Goal: Transaction & Acquisition: Purchase product/service

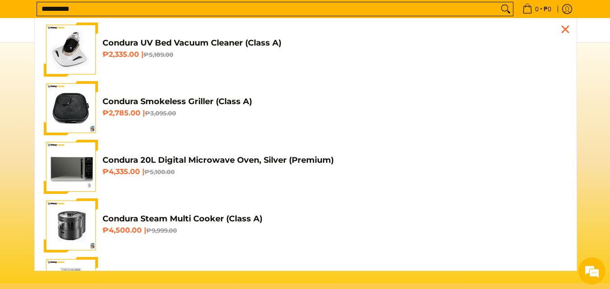
scroll to position [0, 1077]
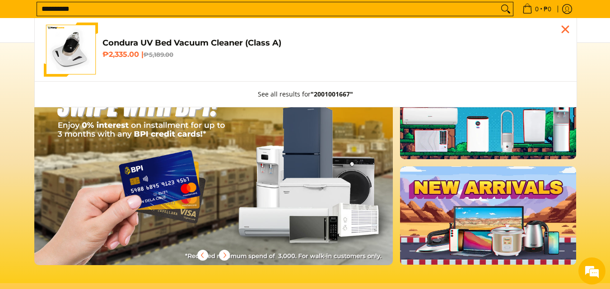
type input "**********"
click at [178, 67] on link "Condura UV Bed Vacuum Cleaner (Class A) ₱2,335.00 | ₱5,189.00" at bounding box center [306, 50] width 524 height 54
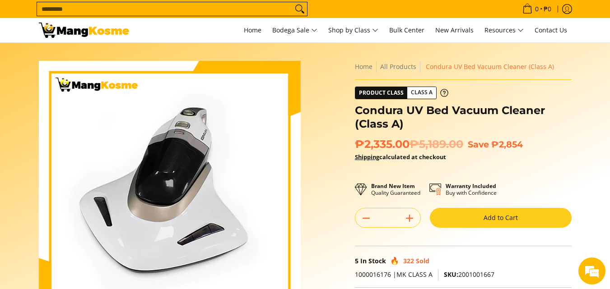
click at [449, 223] on button "Add to Cart" at bounding box center [501, 218] width 142 height 20
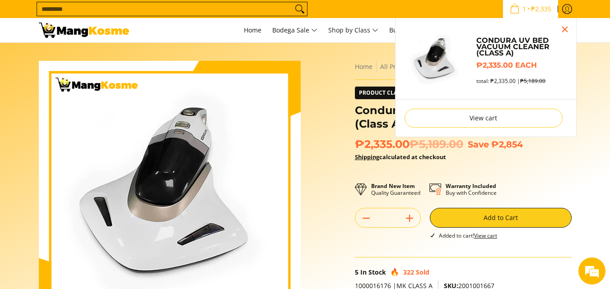
click at [218, 7] on input "Search..." at bounding box center [165, 9] width 256 height 14
click at [214, 9] on input "Search..." at bounding box center [165, 9] width 256 height 14
click at [89, 10] on input "Search..." at bounding box center [165, 9] width 256 height 14
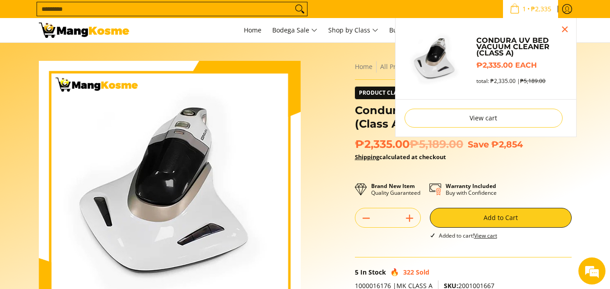
click at [89, 10] on input "Search..." at bounding box center [165, 9] width 256 height 14
click at [65, 10] on input "Search..." at bounding box center [165, 9] width 256 height 14
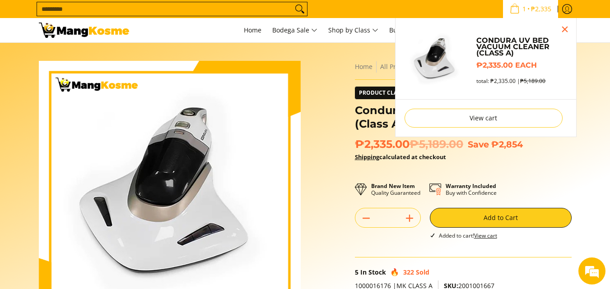
click at [309, 67] on div "Skip to Main Content Enable zoom Disable zoom Enable zoom Disable zoom Home All…" at bounding box center [305, 253] width 542 height 385
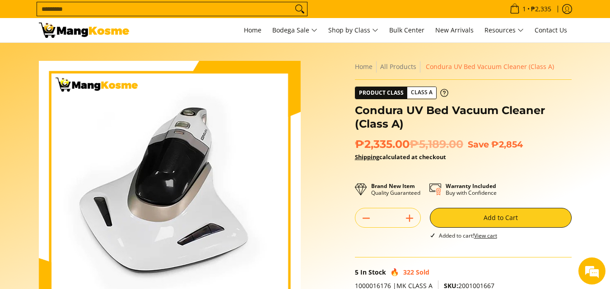
click at [256, 9] on input "Search..." at bounding box center [165, 9] width 256 height 14
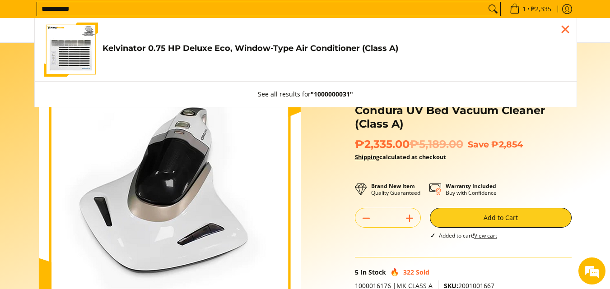
type input "**********"
click at [296, 65] on link "Kelvinator 0.75 HP Deluxe Eco, Window-Type Air Conditioner (Class A) ₱9,995.00 …" at bounding box center [306, 50] width 524 height 54
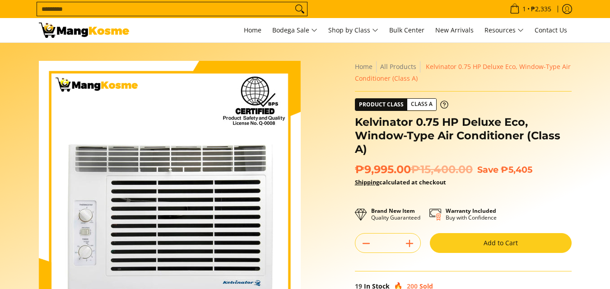
click at [506, 242] on button "Add to Cart" at bounding box center [501, 243] width 142 height 20
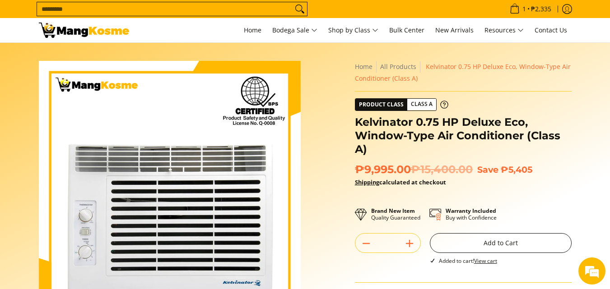
click at [481, 242] on button "Add to Cart" at bounding box center [501, 243] width 142 height 20
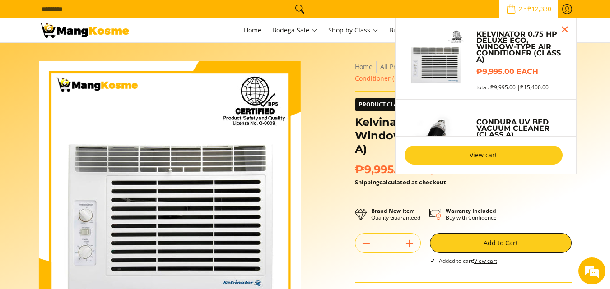
click at [507, 164] on link "View cart" at bounding box center [483, 155] width 158 height 19
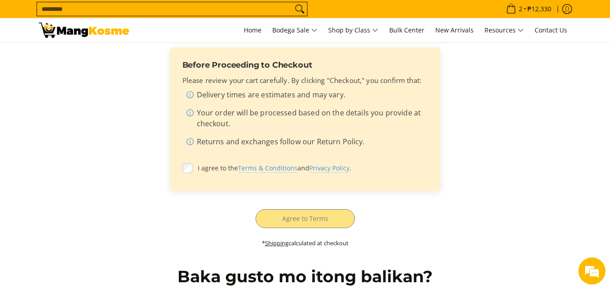
scroll to position [359, 0]
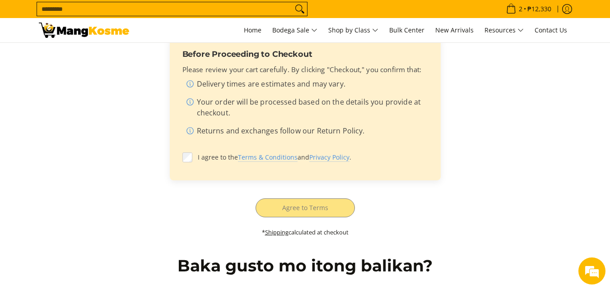
click at [204, 196] on div "total * : ₱12,330.00 Before Proceeding to Checkout Please review your cart care…" at bounding box center [305, 122] width 524 height 249
click at [186, 152] on label "I agree to the Terms & Conditions and Privacy Policy ." at bounding box center [305, 157] width 246 height 17
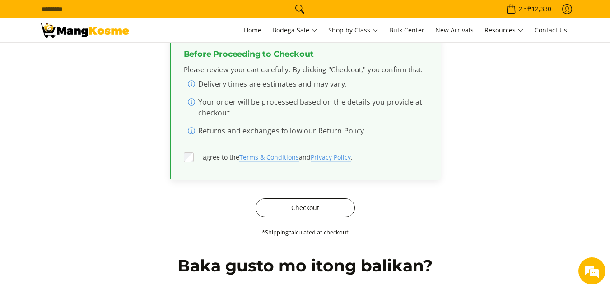
click at [275, 211] on button "Checkout" at bounding box center [305, 208] width 99 height 19
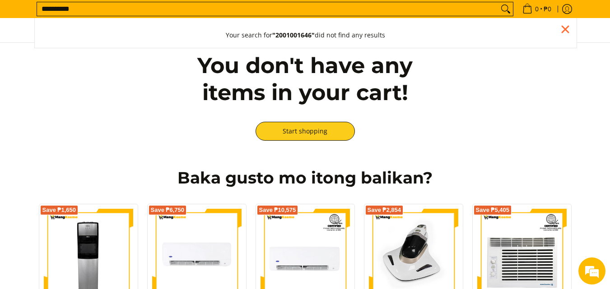
click at [45, 13] on input "**********" at bounding box center [267, 9] width 461 height 14
type input "**********"
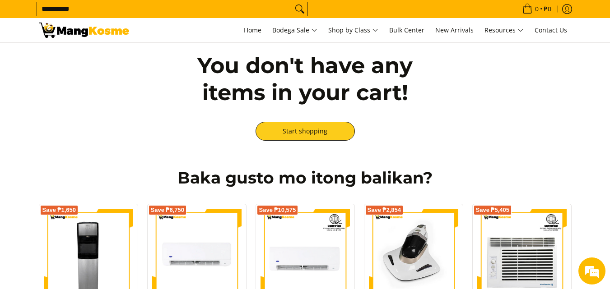
click at [68, 56] on div "You don't have any items in your cart! Start shopping" at bounding box center [305, 96] width 542 height 107
click at [304, 11] on icon "Search" at bounding box center [300, 9] width 14 height 14
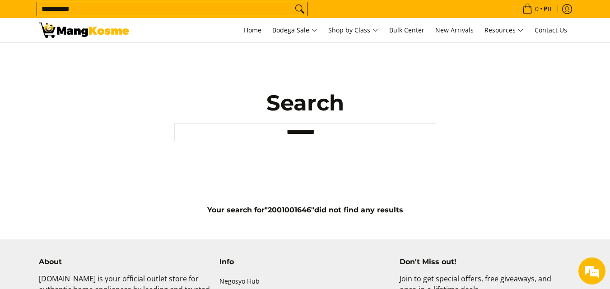
click at [297, 9] on icon "Search" at bounding box center [300, 9] width 14 height 14
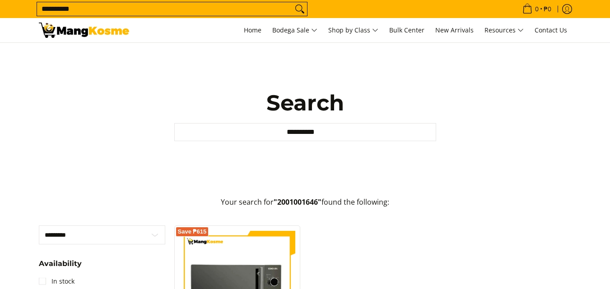
scroll to position [135, 0]
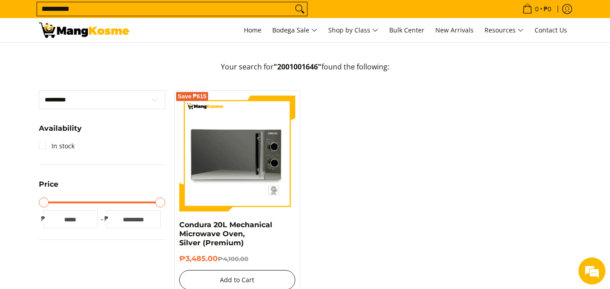
click at [197, 279] on button "Add to Cart" at bounding box center [237, 280] width 116 height 20
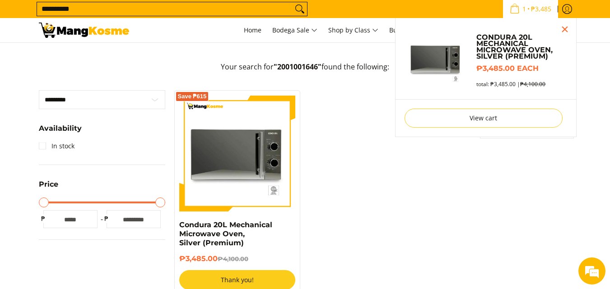
scroll to position [111, 0]
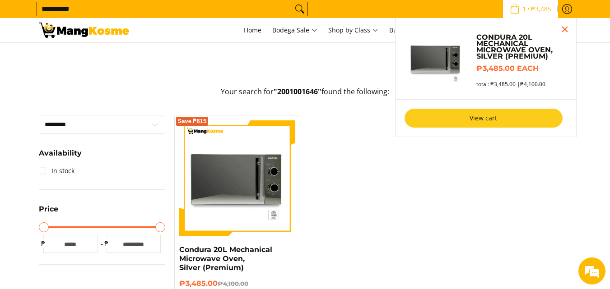
click at [486, 111] on link "View cart" at bounding box center [483, 118] width 158 height 19
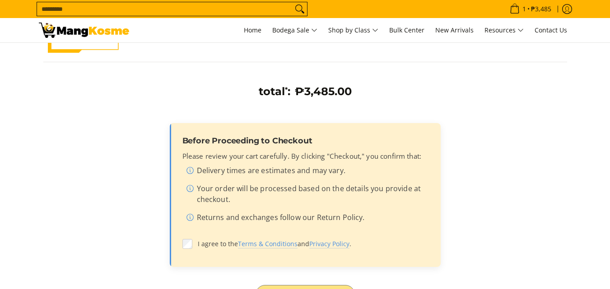
scroll to position [181, 0]
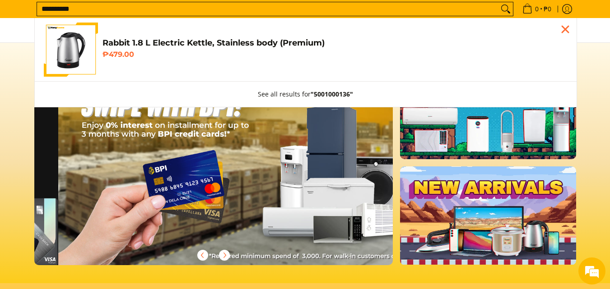
scroll to position [0, 1077]
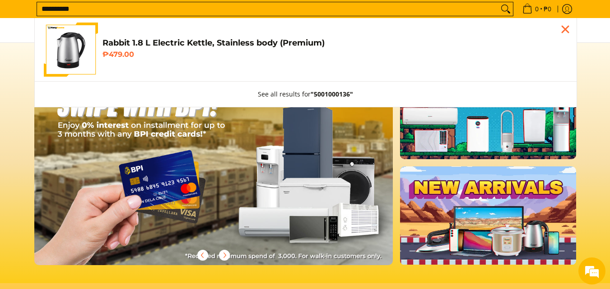
type input "**********"
click at [139, 55] on h6 "₱479.00" at bounding box center [334, 54] width 465 height 9
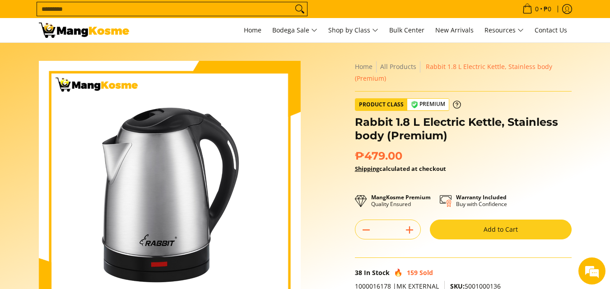
click at [474, 235] on button "Add to Cart" at bounding box center [501, 230] width 142 height 20
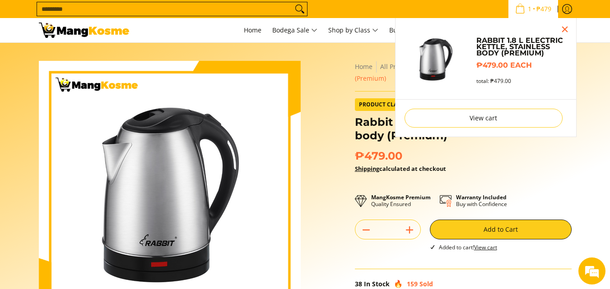
click at [118, 10] on input "Search..." at bounding box center [165, 9] width 256 height 14
click at [90, 6] on input "Search..." at bounding box center [165, 9] width 256 height 14
click at [20, 98] on section "Skip to Main Content Enable zoom Disable zoom Enable zoom Disable zoom Enable z…" at bounding box center [305, 237] width 610 height 388
click at [317, 142] on div "Skip to Main Content Enable zoom Disable zoom Enable zoom Disable zoom Enable z…" at bounding box center [305, 241] width 542 height 361
drag, startPoint x: 581, startPoint y: 181, endPoint x: 595, endPoint y: 178, distance: 14.7
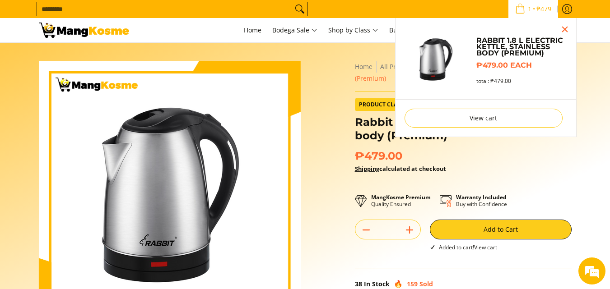
click at [582, 181] on section "Skip to Main Content Enable zoom Disable zoom Enable zoom Disable zoom Enable z…" at bounding box center [305, 237] width 610 height 388
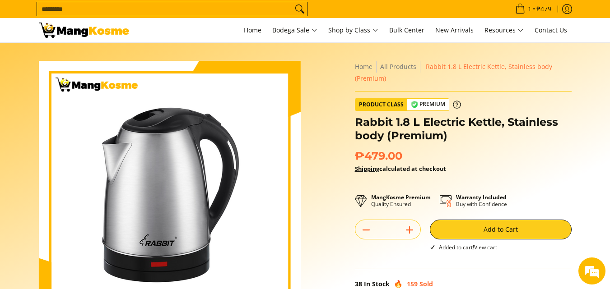
click at [210, 10] on input "Search..." at bounding box center [165, 9] width 256 height 14
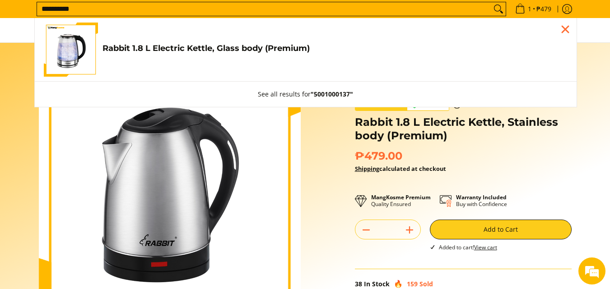
type input "**********"
click at [211, 36] on link "Rabbit 1.8 L Electric Kettle, Glass body (Premium) ₱779.00" at bounding box center [306, 50] width 524 height 54
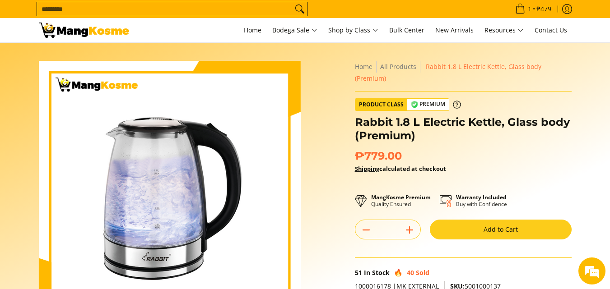
click at [452, 220] on button "Add to Cart" at bounding box center [501, 230] width 142 height 20
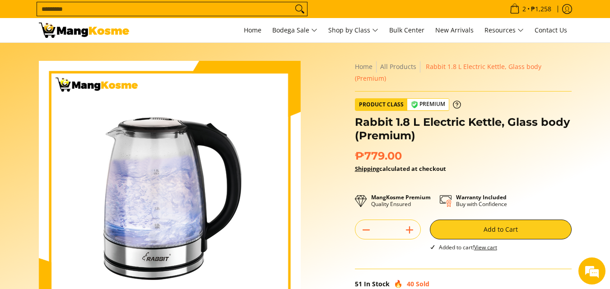
click at [254, 10] on input "Search..." at bounding box center [165, 9] width 256 height 14
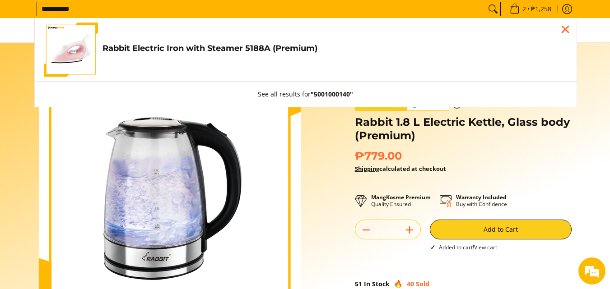
type input "**********"
click at [214, 42] on link "Rabbit Electric Iron with Steamer 5188A (Premium) ₱459.00" at bounding box center [306, 50] width 524 height 54
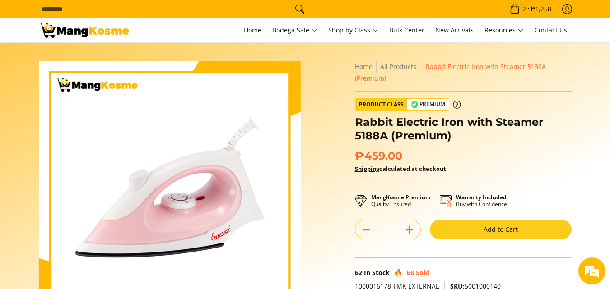
click at [462, 220] on button "Add to Cart" at bounding box center [501, 230] width 142 height 20
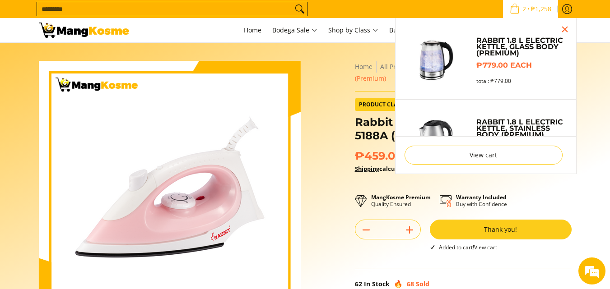
click at [249, 9] on input "Search..." at bounding box center [165, 9] width 256 height 14
click at [0, 71] on section "Skip to Main Content Enable zoom Disable zoom Enable zoom Disable zoom Enable z…" at bounding box center [305, 237] width 610 height 388
click at [78, 7] on input "Search..." at bounding box center [165, 9] width 256 height 14
click at [338, 141] on div "Skip to Main Content Enable zoom Disable zoom Enable zoom Disable zoom Enable z…" at bounding box center [305, 241] width 542 height 361
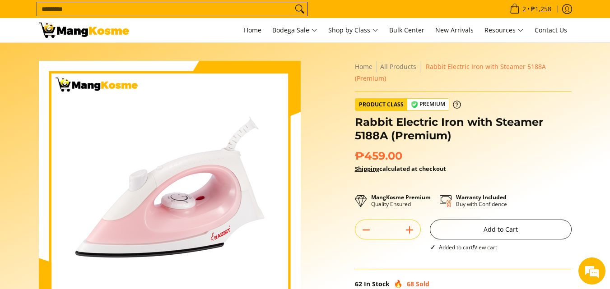
click at [512, 226] on button "Add to Cart" at bounding box center [501, 230] width 142 height 20
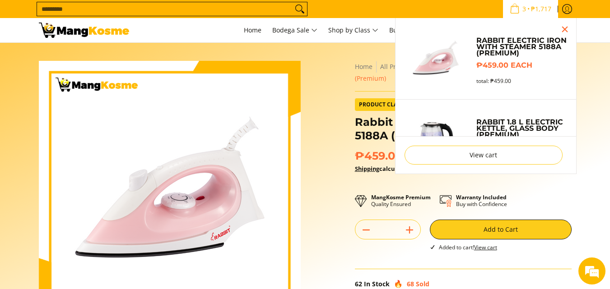
scroll to position [118, 0]
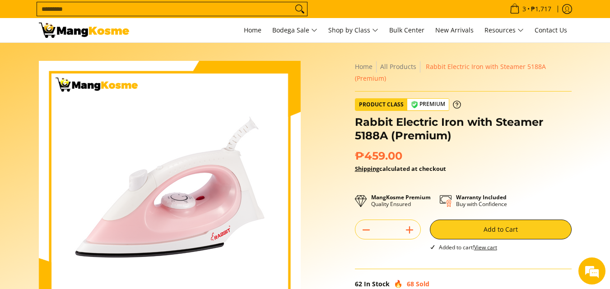
click at [139, 6] on input "Search..." at bounding box center [165, 9] width 256 height 14
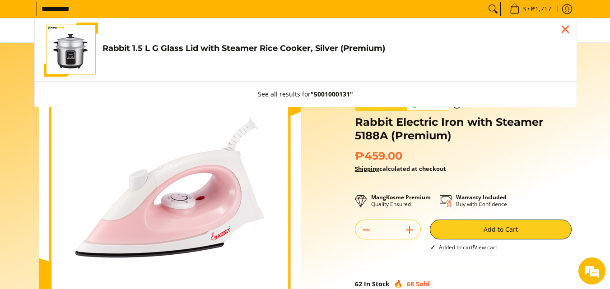
type input "**********"
click at [129, 69] on link "Rabbit 1.5 L G Glass Lid with Steamer Rice Cooker, Silver (Premium) ₱779.00" at bounding box center [306, 50] width 524 height 54
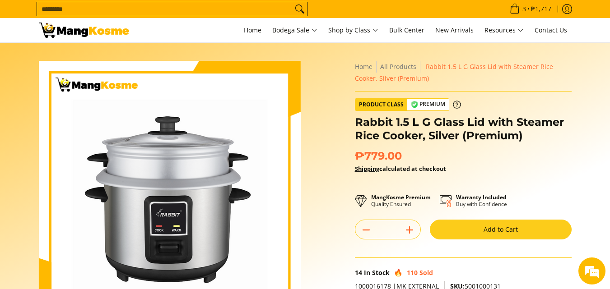
click at [468, 228] on button "Add to Cart" at bounding box center [501, 230] width 142 height 20
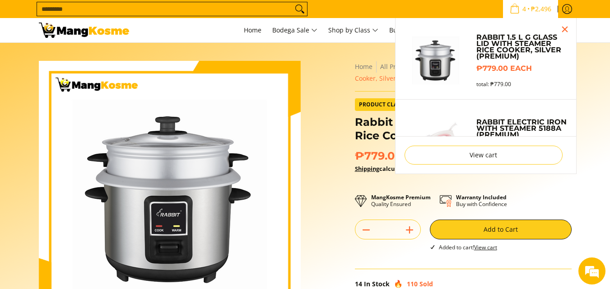
click at [187, 8] on input "Search..." at bounding box center [165, 9] width 256 height 14
click at [10, 105] on section "Skip to Main Content Enable zoom Disable zoom Enable zoom Disable zoom Enable z…" at bounding box center [305, 237] width 610 height 388
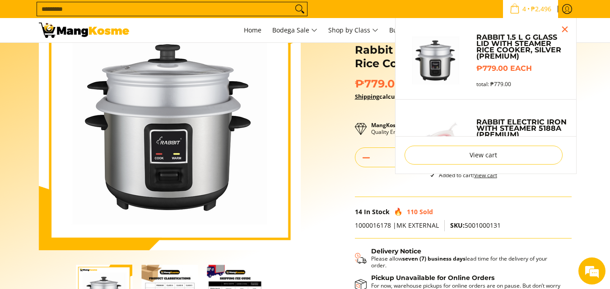
scroll to position [7, 0]
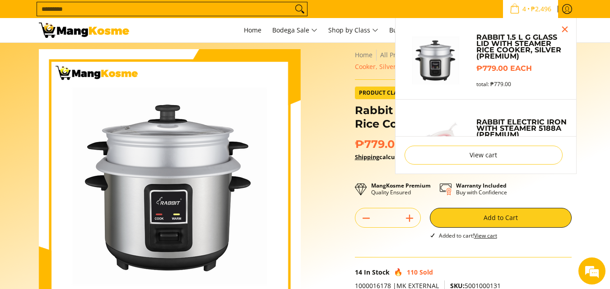
click at [214, 12] on input "Search..." at bounding box center [165, 9] width 256 height 14
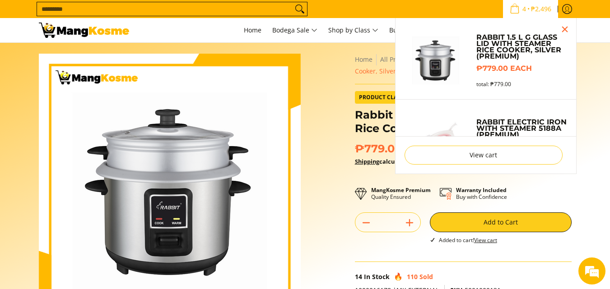
scroll to position [0, 0]
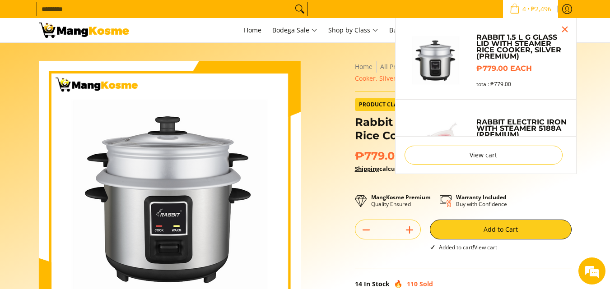
click at [85, 9] on input "Search..." at bounding box center [165, 9] width 256 height 14
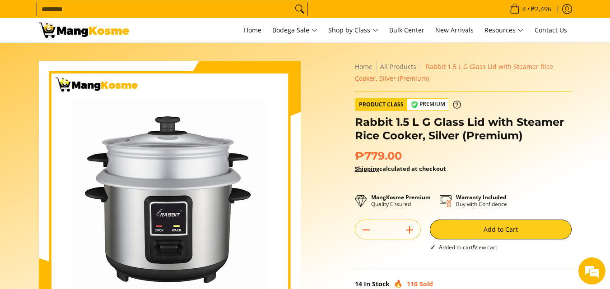
click at [109, 11] on input "Search..." at bounding box center [165, 9] width 256 height 14
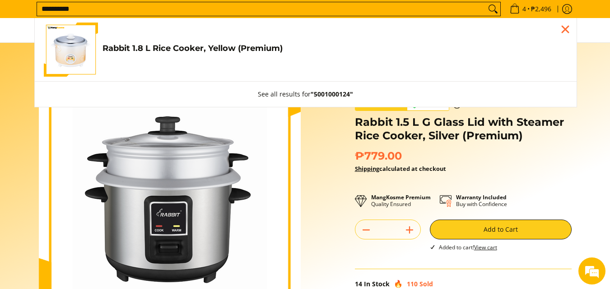
type input "**********"
click at [138, 49] on h4 "Rabbit 1.8 L Rice Cooker, Yellow (Premium)" at bounding box center [334, 48] width 465 height 10
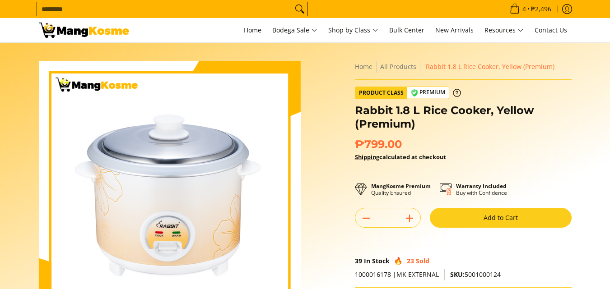
click at [468, 210] on button "Add to Cart" at bounding box center [501, 218] width 142 height 20
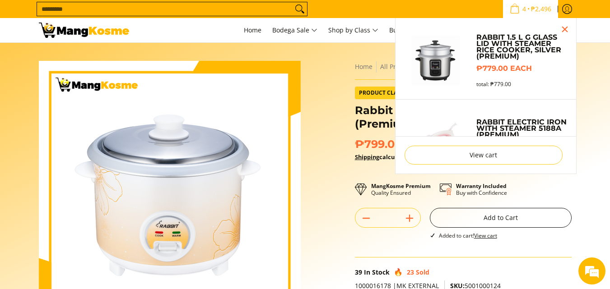
click at [531, 217] on button "Add to Cart" at bounding box center [501, 218] width 142 height 20
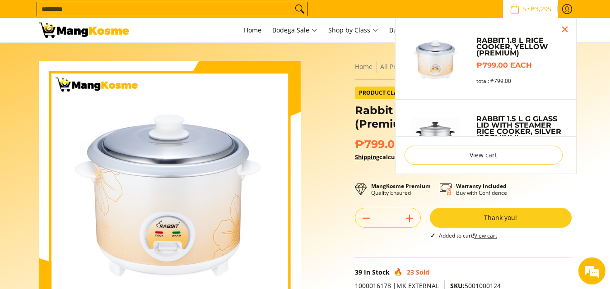
click at [132, 6] on input "Search..." at bounding box center [165, 9] width 256 height 14
click at [31, 116] on div "Skip to Main Content Enable zoom Disable zoom Enable zoom Disable zoom Enable z…" at bounding box center [305, 241] width 551 height 361
click at [70, 11] on input "Search..." at bounding box center [165, 9] width 256 height 14
click at [72, 6] on input "Search..." at bounding box center [165, 9] width 256 height 14
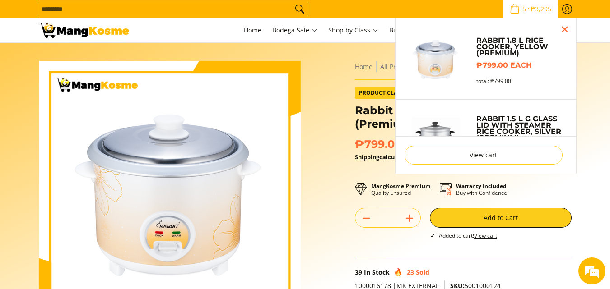
click at [72, 6] on input "Search..." at bounding box center [165, 9] width 256 height 14
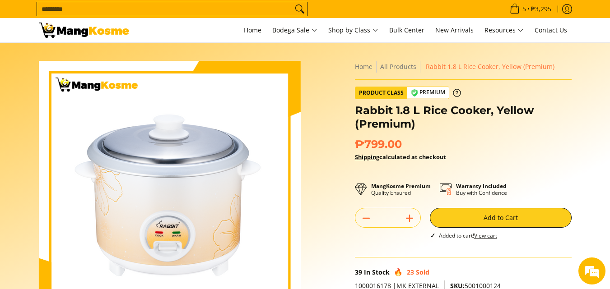
click at [191, 5] on input "Search..." at bounding box center [165, 9] width 256 height 14
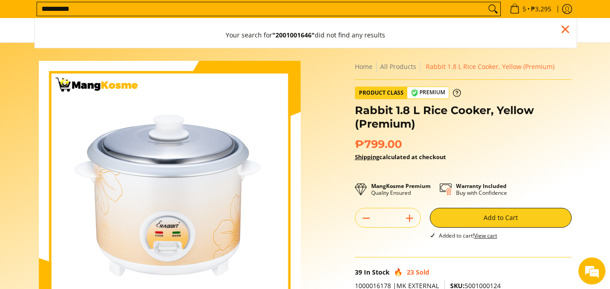
click at [70, 6] on input "**********" at bounding box center [261, 9] width 449 height 14
type input "**********"
click at [474, 12] on input "**********" at bounding box center [261, 9] width 449 height 14
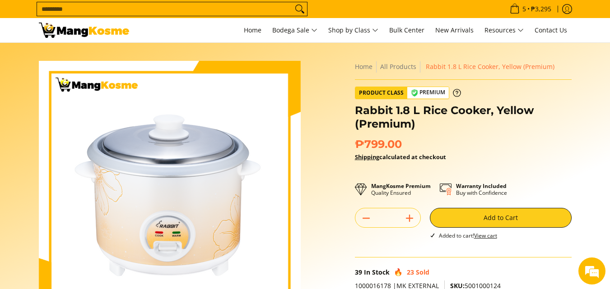
click at [262, 9] on input "Search..." at bounding box center [165, 9] width 256 height 14
paste input "**********"
type input "**********"
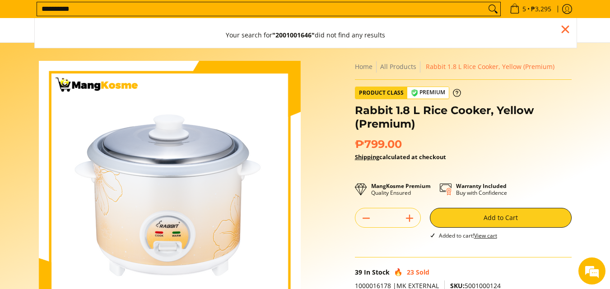
click at [474, 9] on input "**********" at bounding box center [261, 9] width 449 height 14
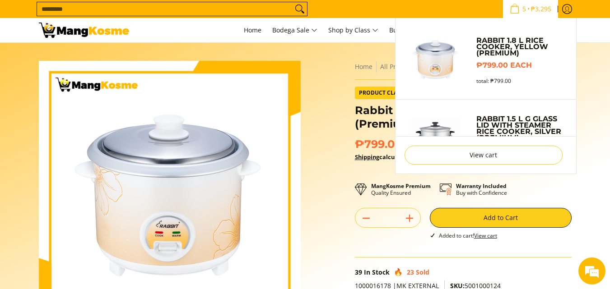
click at [525, 10] on span "5 • ₱3,295" at bounding box center [530, 9] width 47 height 10
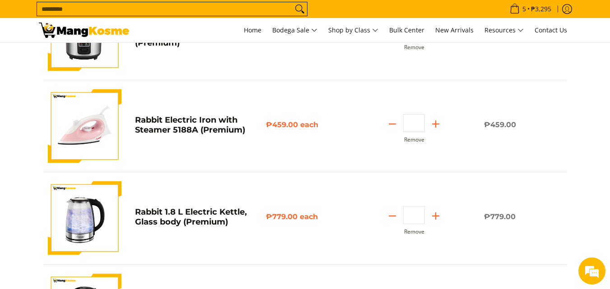
scroll to position [271, 0]
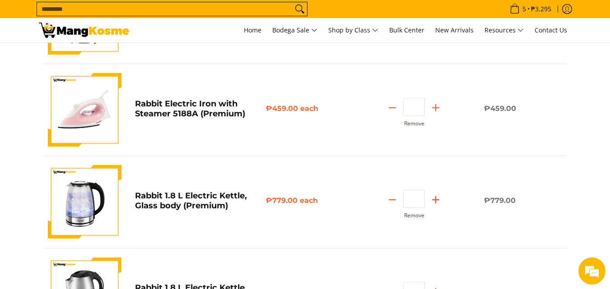
click at [438, 200] on line "Add" at bounding box center [435, 200] width 6 height 0
type input "*"
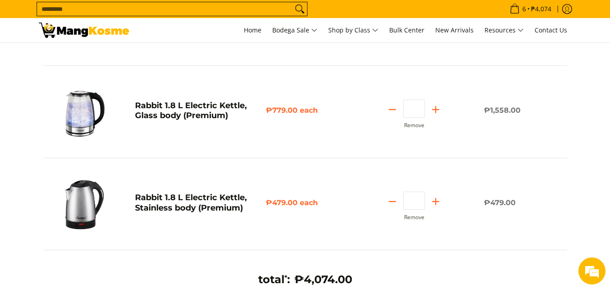
scroll to position [226, 0]
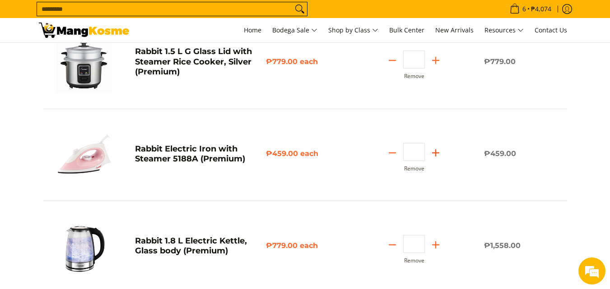
click at [431, 158] on icon "Add" at bounding box center [435, 153] width 13 height 13
type input "*"
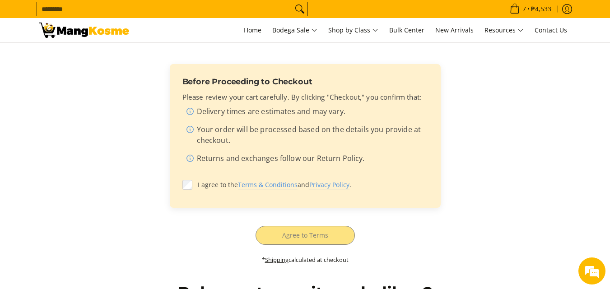
scroll to position [632, 0]
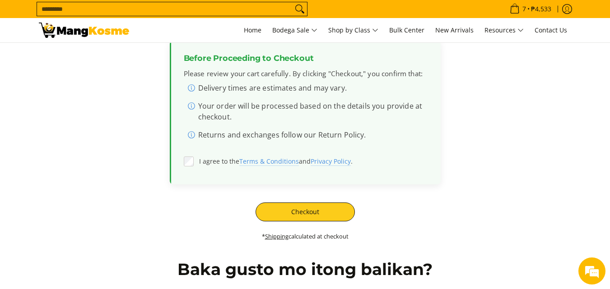
click at [295, 223] on div "total * : ₱4,533.00 Before Proceeding to Checkout Please review your cart caref…" at bounding box center [305, 126] width 524 height 249
click at [291, 215] on button "Checkout" at bounding box center [305, 212] width 99 height 19
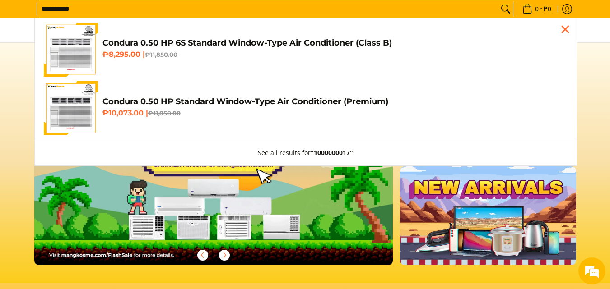
type input "**********"
click at [109, 43] on h4 "Condura 0.50 HP 6S Standard Window-Type Air Conditioner (Class B)" at bounding box center [334, 43] width 465 height 10
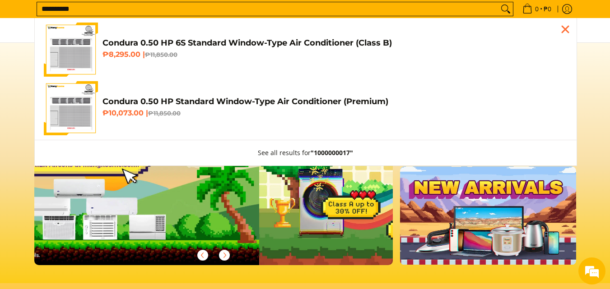
scroll to position [0, 340]
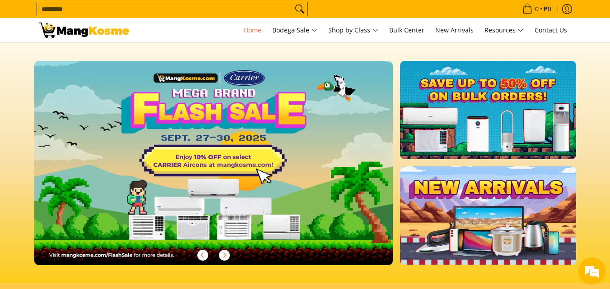
click at [63, 9] on input "Search..." at bounding box center [165, 9] width 256 height 14
click at [65, 9] on input "Search..." at bounding box center [165, 9] width 256 height 14
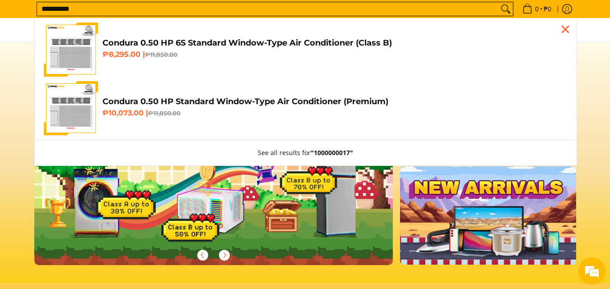
type input "**********"
click at [74, 120] on img "Customer Navigation" at bounding box center [71, 108] width 54 height 54
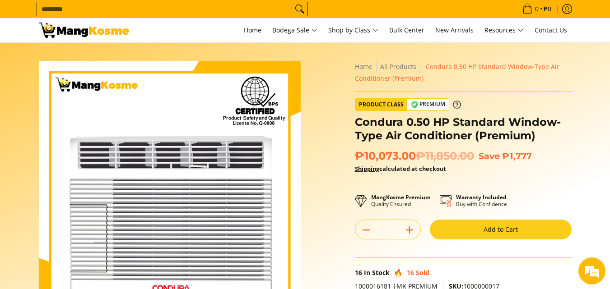
click at [459, 223] on button "Add to Cart" at bounding box center [501, 230] width 142 height 20
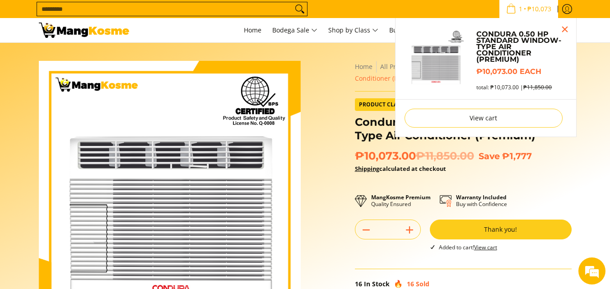
click at [190, 6] on input "Search..." at bounding box center [165, 9] width 256 height 14
click at [145, 10] on input "Search..." at bounding box center [165, 9] width 256 height 14
click at [144, 9] on input "Search..." at bounding box center [165, 9] width 256 height 14
click at [158, 8] on input "Search..." at bounding box center [165, 9] width 256 height 14
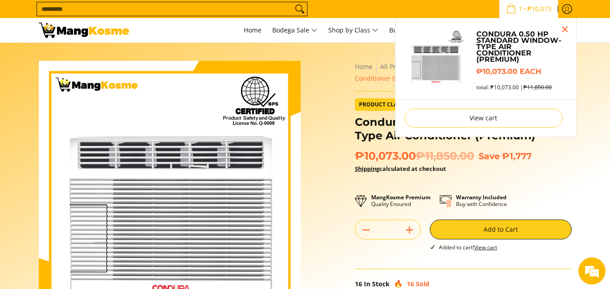
click at [30, 44] on section "Skip to Main Content Enable zoom Disable zoom Enable zoom Disable zoom Enable z…" at bounding box center [305, 249] width 610 height 412
click at [326, 65] on div "Skip to Main Content Enable zoom Disable zoom Enable zoom Disable zoom Enable z…" at bounding box center [305, 253] width 542 height 385
click at [217, 13] on input "Search..." at bounding box center [165, 9] width 256 height 14
click at [217, 11] on input "Search..." at bounding box center [165, 9] width 256 height 14
click at [0, 110] on section "Skip to Main Content Enable zoom Disable zoom Enable zoom Disable zoom Enable z…" at bounding box center [305, 249] width 610 height 412
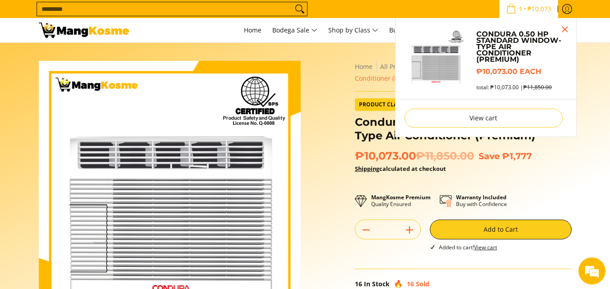
click at [606, 134] on section "Skip to Main Content Enable zoom Disable zoom Enable zoom Disable zoom Enable z…" at bounding box center [305, 249] width 610 height 412
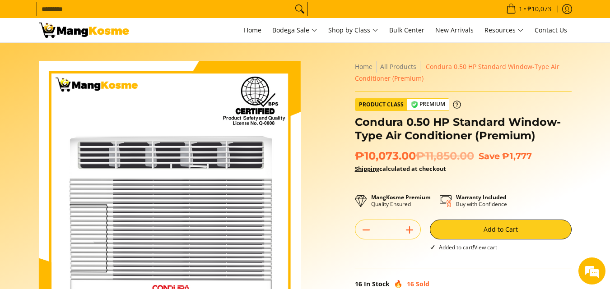
click at [229, 9] on input "Search..." at bounding box center [165, 9] width 256 height 14
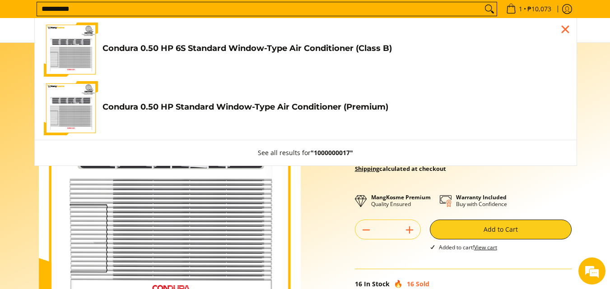
type input "**********"
click at [239, 45] on h4 "Condura 0.50 HP 6S Standard Window-Type Air Conditioner (Class B)" at bounding box center [334, 48] width 465 height 10
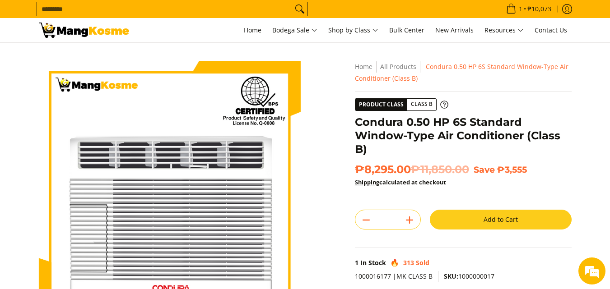
click at [465, 215] on button "Add to Cart" at bounding box center [501, 220] width 142 height 20
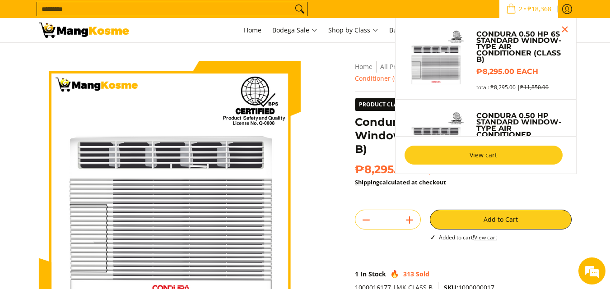
click at [474, 149] on link "View cart" at bounding box center [483, 155] width 158 height 19
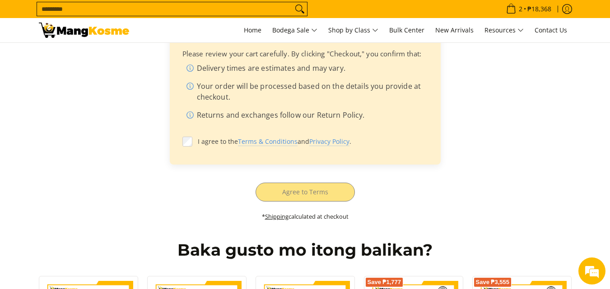
scroll to position [406, 0]
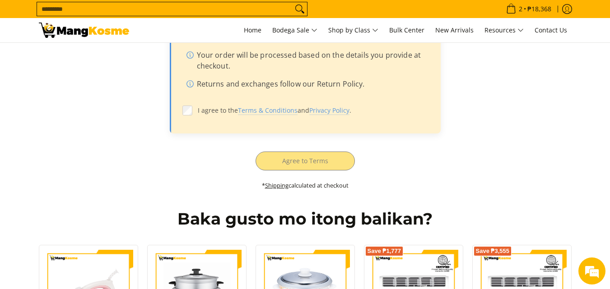
click at [192, 109] on label "I agree to the Terms & Conditions and Privacy Policy ." at bounding box center [305, 110] width 246 height 17
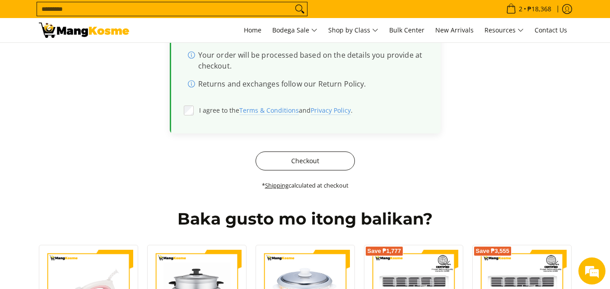
click at [313, 160] on button "Checkout" at bounding box center [305, 161] width 99 height 19
